Goal: Information Seeking & Learning: Learn about a topic

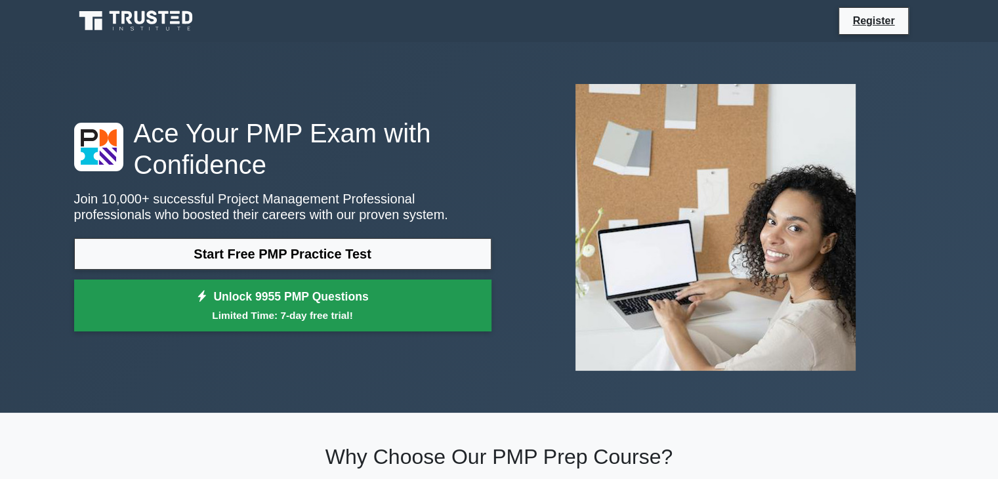
click at [267, 300] on link "Unlock 9955 PMP Questions Limited Time: 7-day free trial!" at bounding box center [282, 306] width 417 height 53
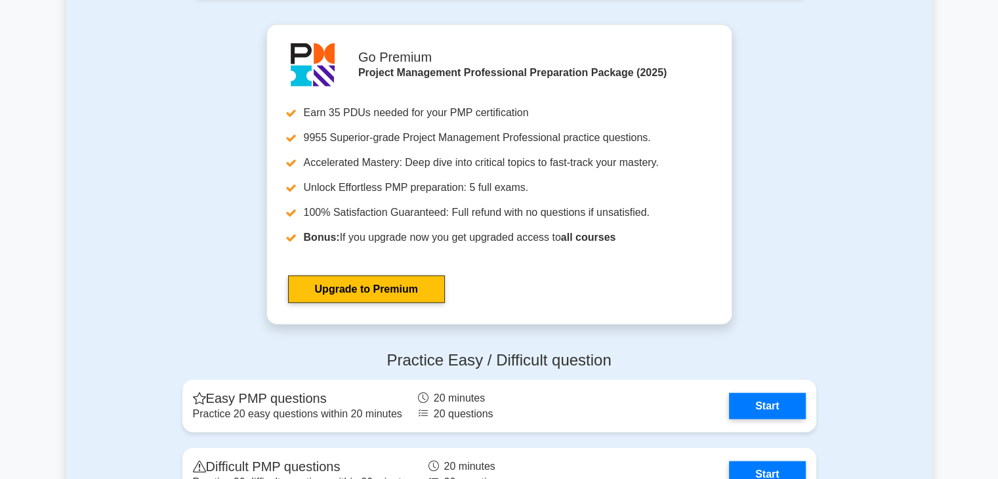
scroll to position [3280, 0]
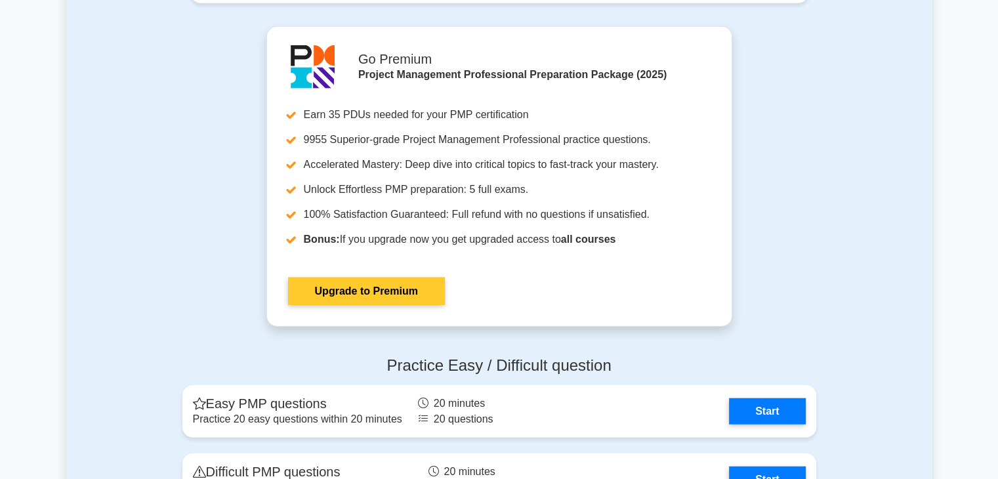
click at [390, 297] on link "Upgrade to Premium" at bounding box center [366, 292] width 157 height 28
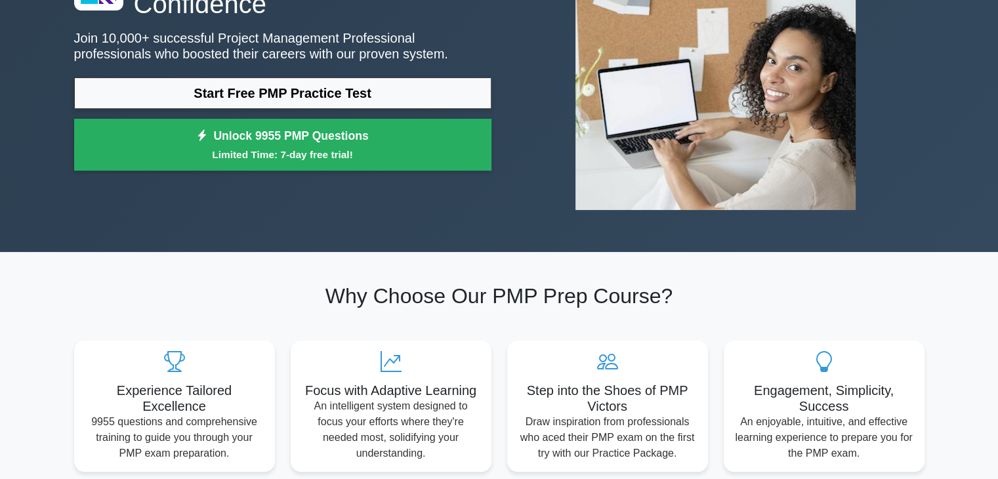
scroll to position [0, 0]
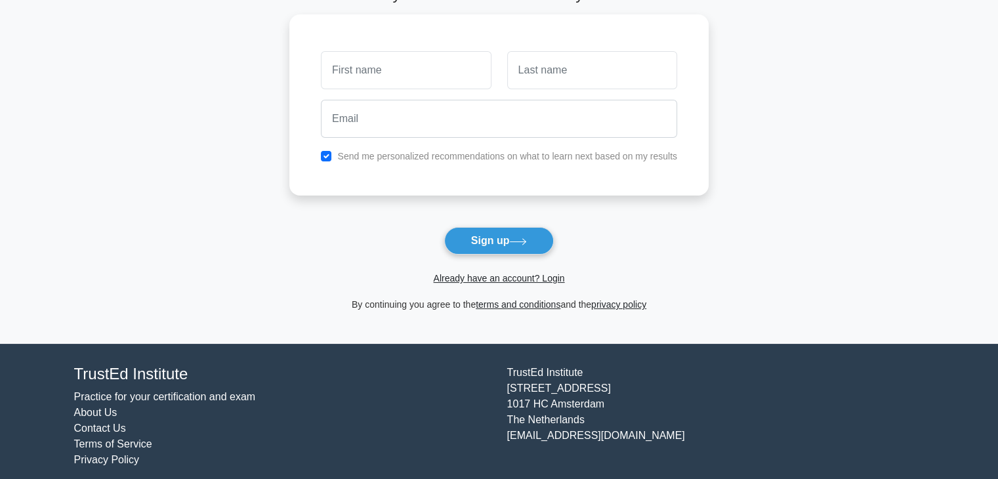
scroll to position [98, 0]
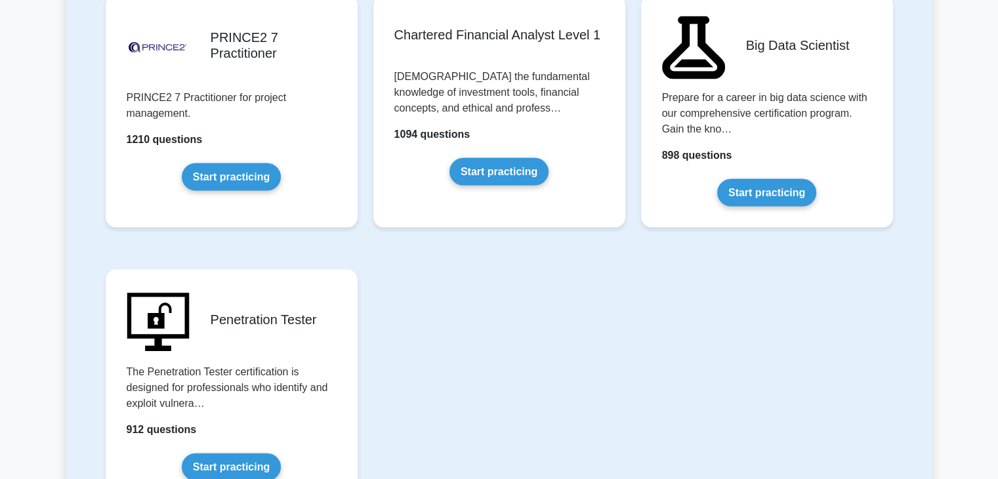
scroll to position [2600, 0]
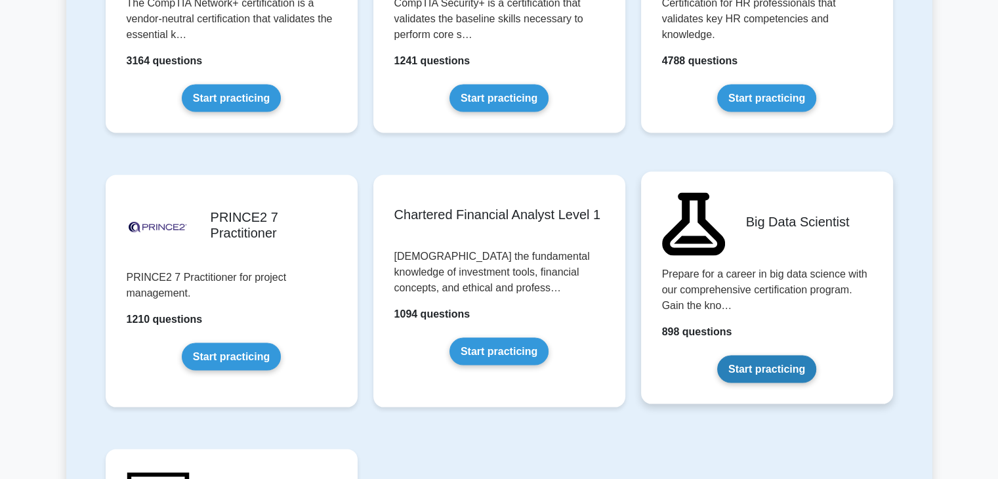
click at [800, 356] on link "Start practicing" at bounding box center [766, 370] width 99 height 28
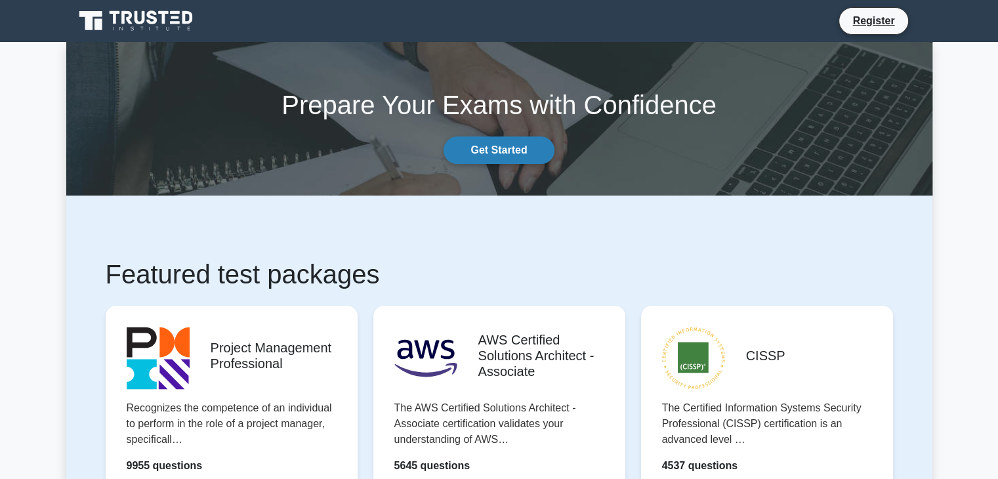
click at [494, 160] on link "Get Started" at bounding box center [499, 151] width 110 height 28
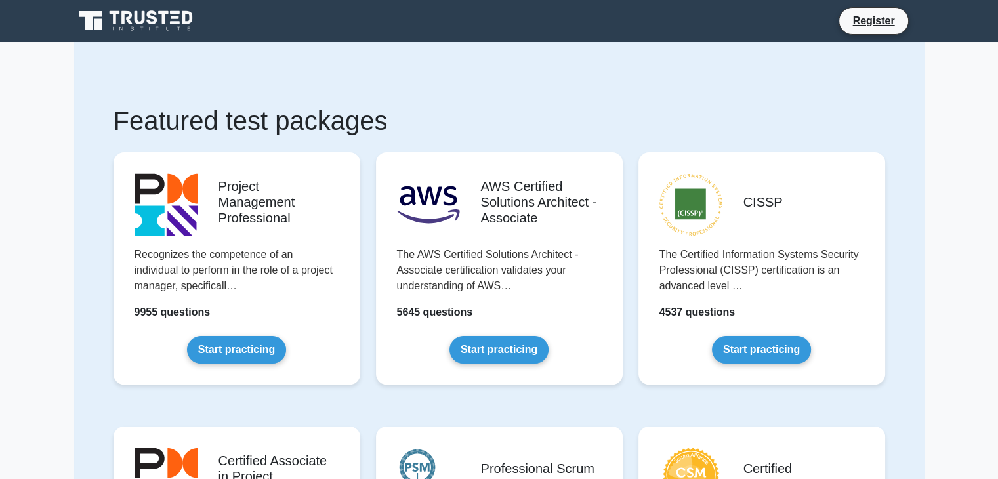
click at [362, 223] on div "Project Management Professional Recognizes the competence of an individual to p…" at bounding box center [237, 279] width 263 height 274
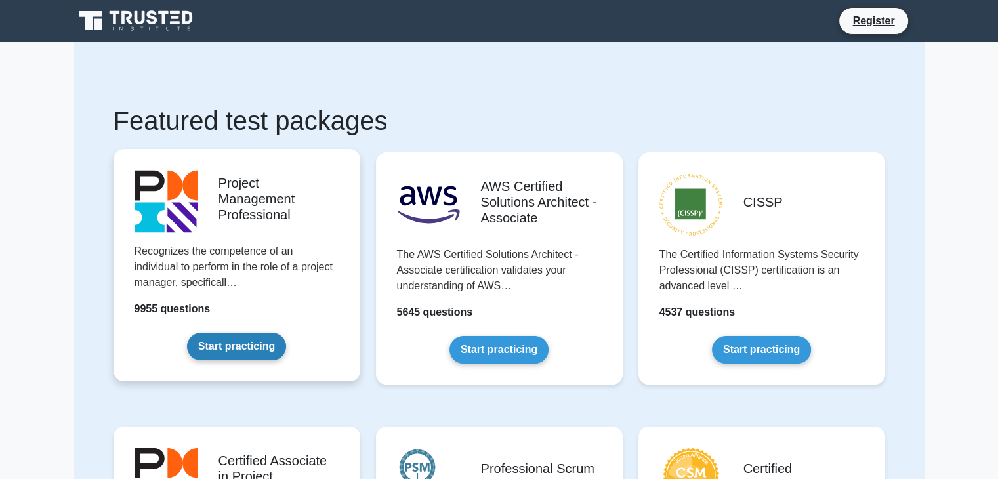
click at [270, 333] on link "Start practicing" at bounding box center [236, 347] width 99 height 28
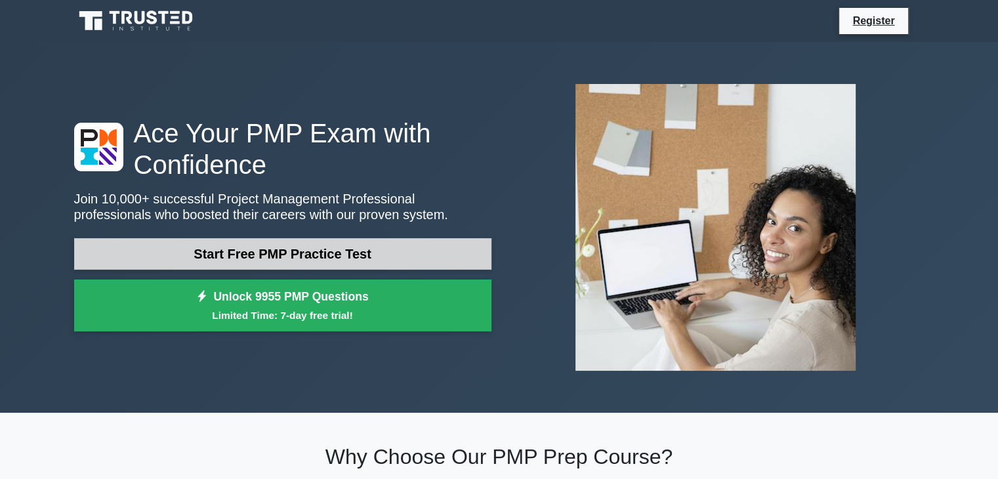
click at [356, 258] on link "Start Free PMP Practice Test" at bounding box center [282, 254] width 417 height 32
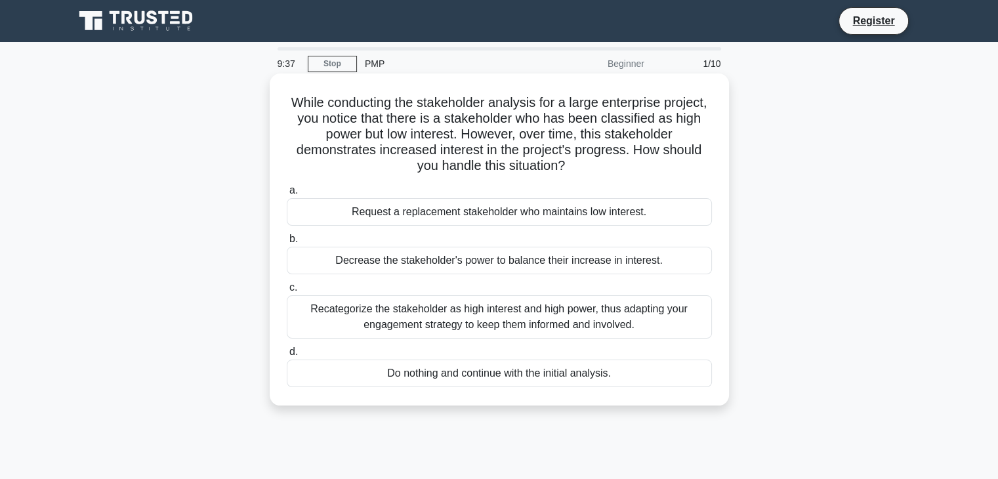
click at [439, 316] on div "Recategorize the stakeholder as high interest and high power, thus adapting you…" at bounding box center [499, 316] width 425 height 43
click at [287, 292] on input "c. Recategorize the stakeholder as high interest and high power, thus adapting …" at bounding box center [287, 288] width 0 height 9
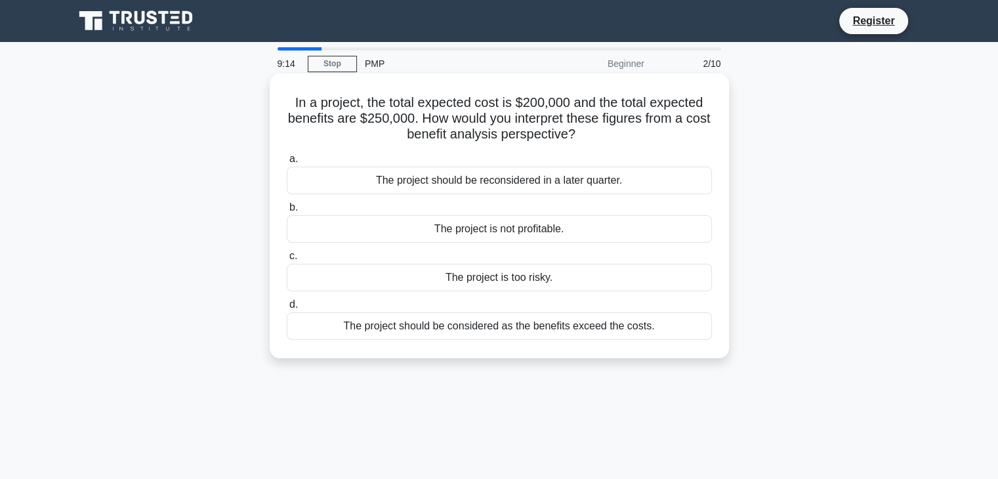
click at [482, 328] on div "The project should be considered as the benefits exceed the costs." at bounding box center [499, 326] width 425 height 28
click at [287, 309] on input "d. The project should be considered as the benefits exceed the costs." at bounding box center [287, 305] width 0 height 9
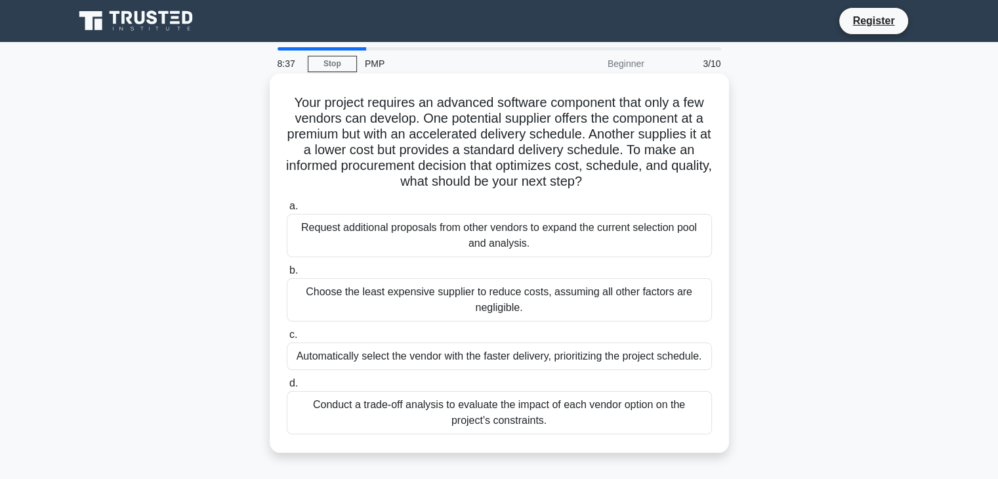
click at [474, 410] on div "Conduct a trade-off analysis to evaluate the impact of each vendor option on th…" at bounding box center [499, 412] width 425 height 43
click at [287, 388] on input "d. Conduct a trade-off analysis to evaluate the impact of each vendor option on…" at bounding box center [287, 383] width 0 height 9
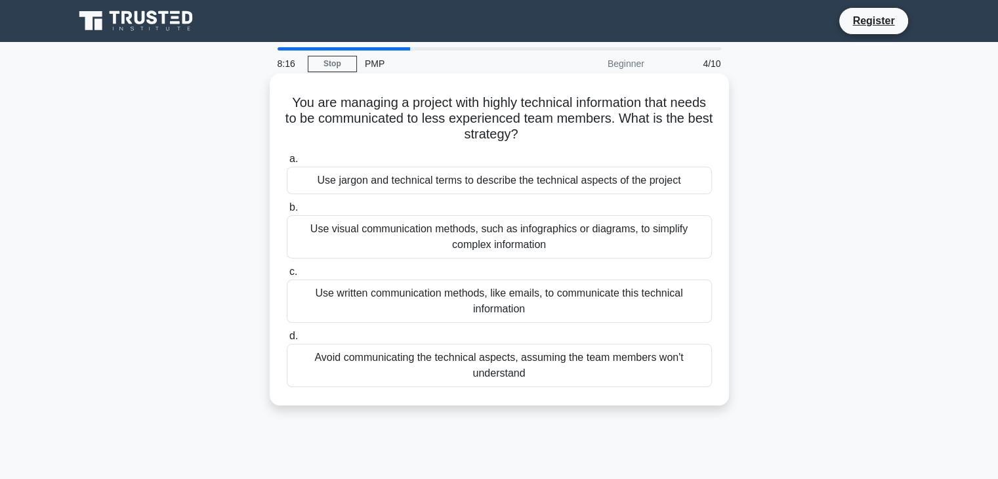
click at [483, 237] on div "Use visual communication methods, such as infographics or diagrams, to simplify…" at bounding box center [499, 236] width 425 height 43
click at [287, 212] on input "b. Use visual communication methods, such as infographics or diagrams, to simpl…" at bounding box center [287, 207] width 0 height 9
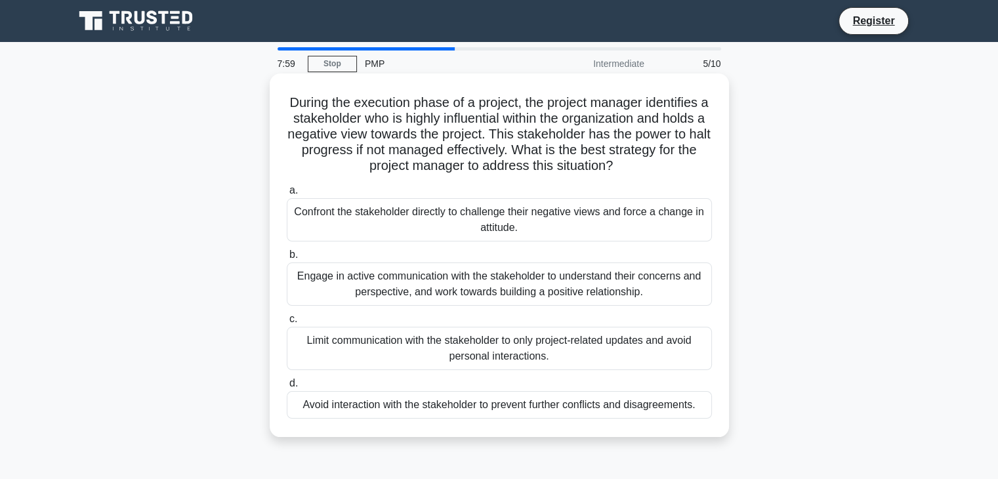
click at [625, 284] on div "Engage in active communication with the stakeholder to understand their concern…" at bounding box center [499, 284] width 425 height 43
click at [287, 259] on input "b. Engage in active communication with the stakeholder to understand their conc…" at bounding box center [287, 255] width 0 height 9
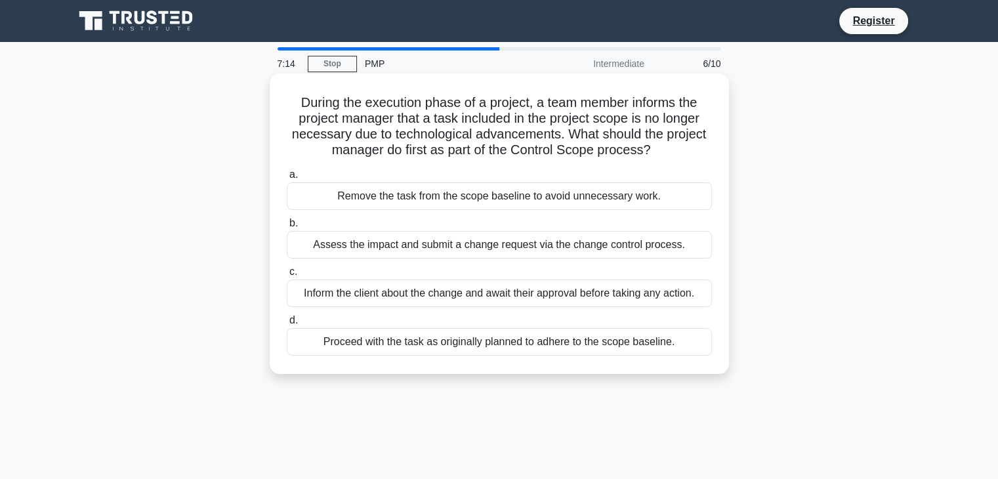
click at [544, 255] on div "Assess the impact and submit a change request via the change control process." at bounding box center [499, 245] width 425 height 28
click at [287, 228] on input "b. Assess the impact and submit a change request via the change control process." at bounding box center [287, 223] width 0 height 9
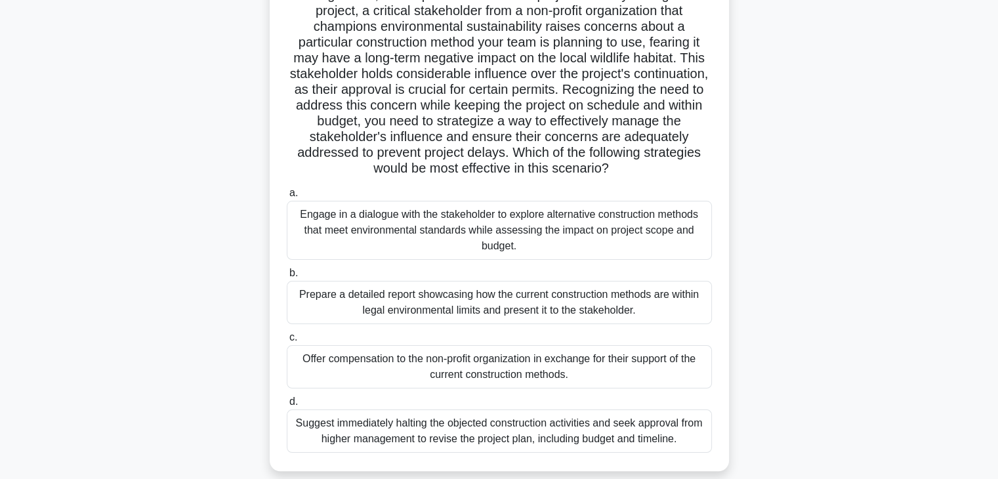
scroll to position [158, 0]
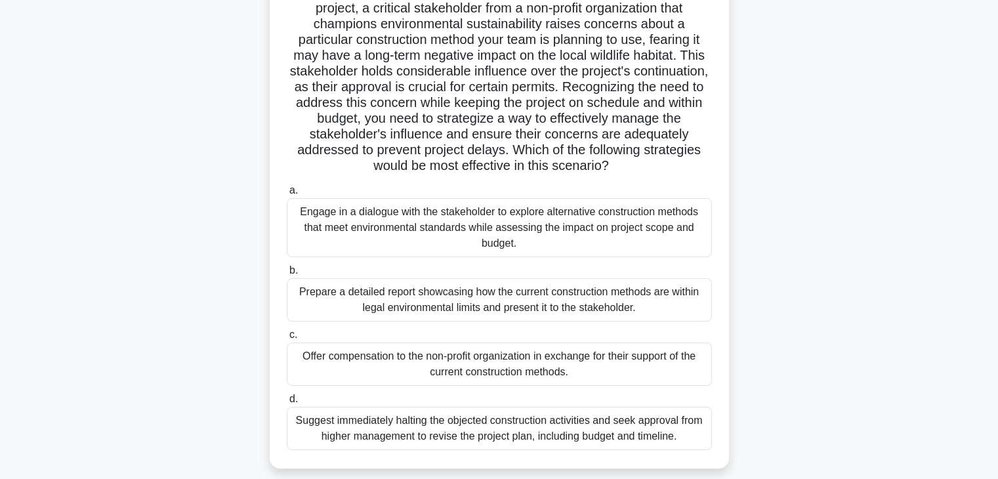
click at [504, 216] on div "Engage in a dialogue with the stakeholder to explore alternative construction m…" at bounding box center [499, 227] width 425 height 59
click at [287, 195] on input "a. Engage in a dialogue with the stakeholder to explore alternative constructio…" at bounding box center [287, 190] width 0 height 9
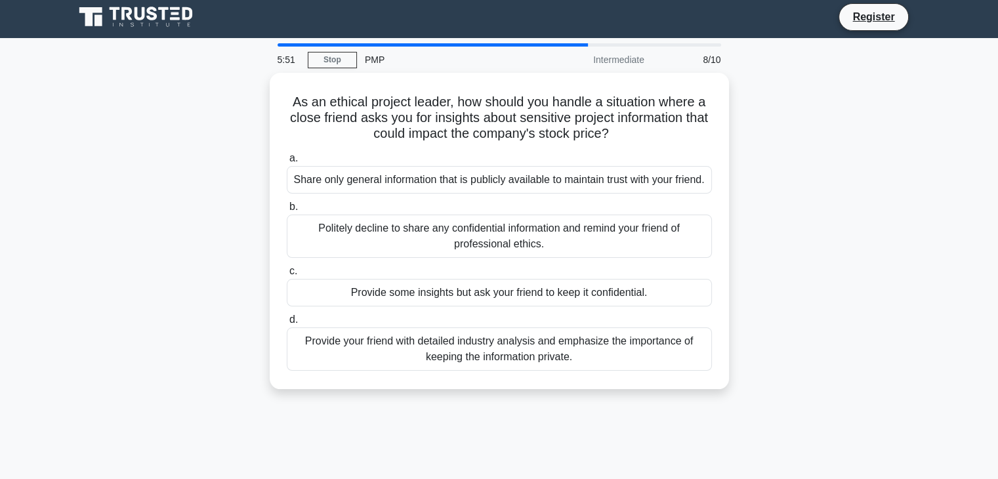
scroll to position [0, 0]
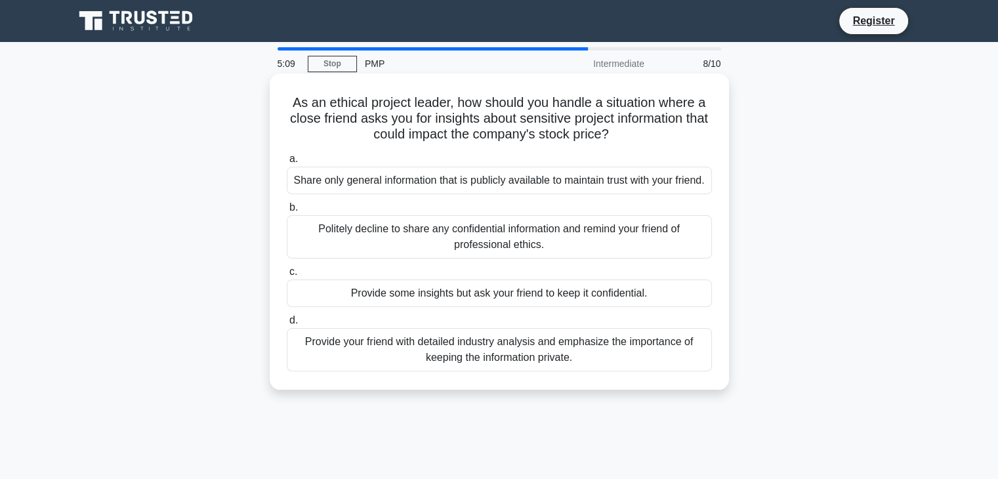
click at [491, 259] on div "Politely decline to share any confidential information and remind your friend o…" at bounding box center [499, 236] width 425 height 43
click at [287, 212] on input "b. Politely decline to share any confidential information and remind your frien…" at bounding box center [287, 207] width 0 height 9
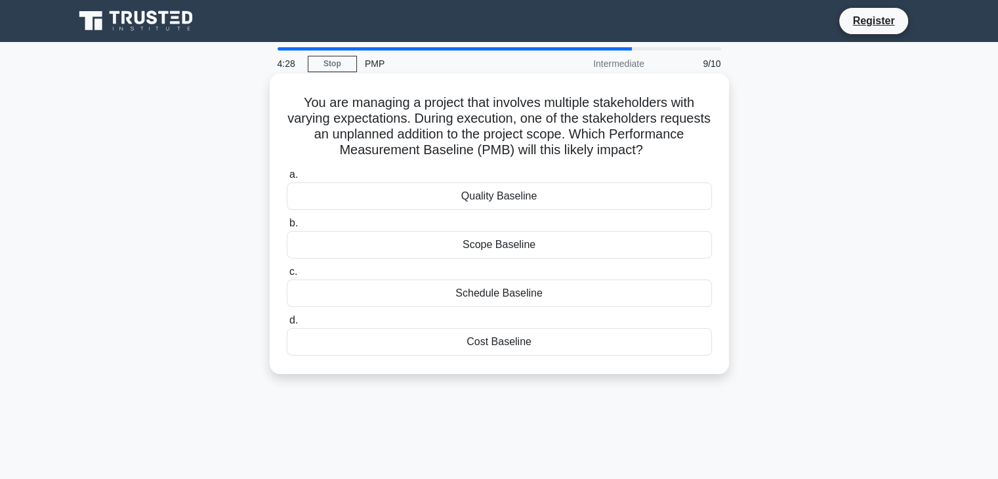
click at [509, 245] on div "Scope Baseline" at bounding box center [499, 245] width 425 height 28
click at [287, 228] on input "b. Scope Baseline" at bounding box center [287, 223] width 0 height 9
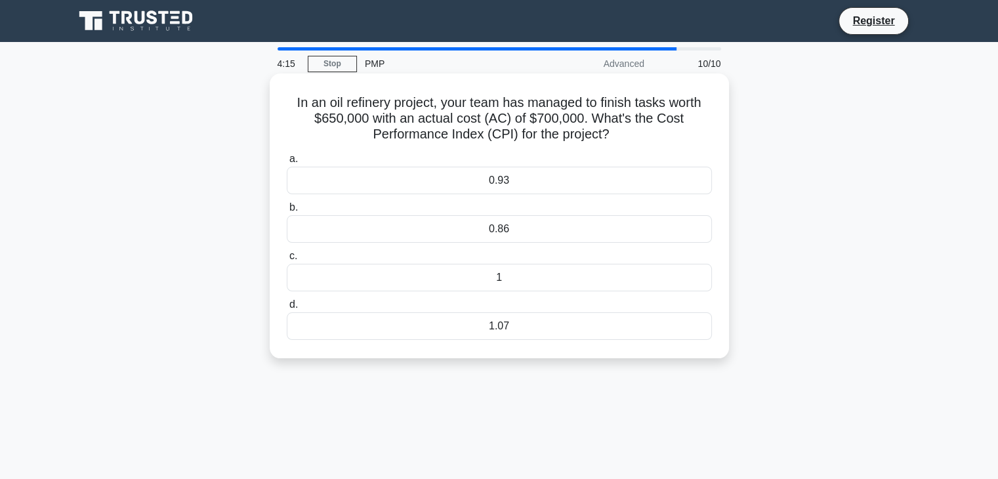
click at [493, 185] on div "0.93" at bounding box center [499, 181] width 425 height 28
click at [287, 163] on input "a. 0.93" at bounding box center [287, 159] width 0 height 9
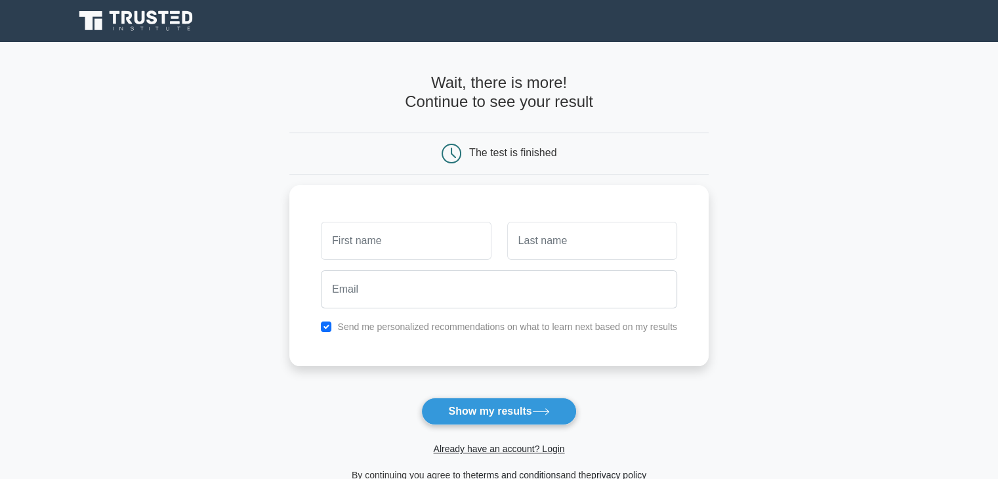
scroll to position [180, 0]
